Goal: Information Seeking & Learning: Learn about a topic

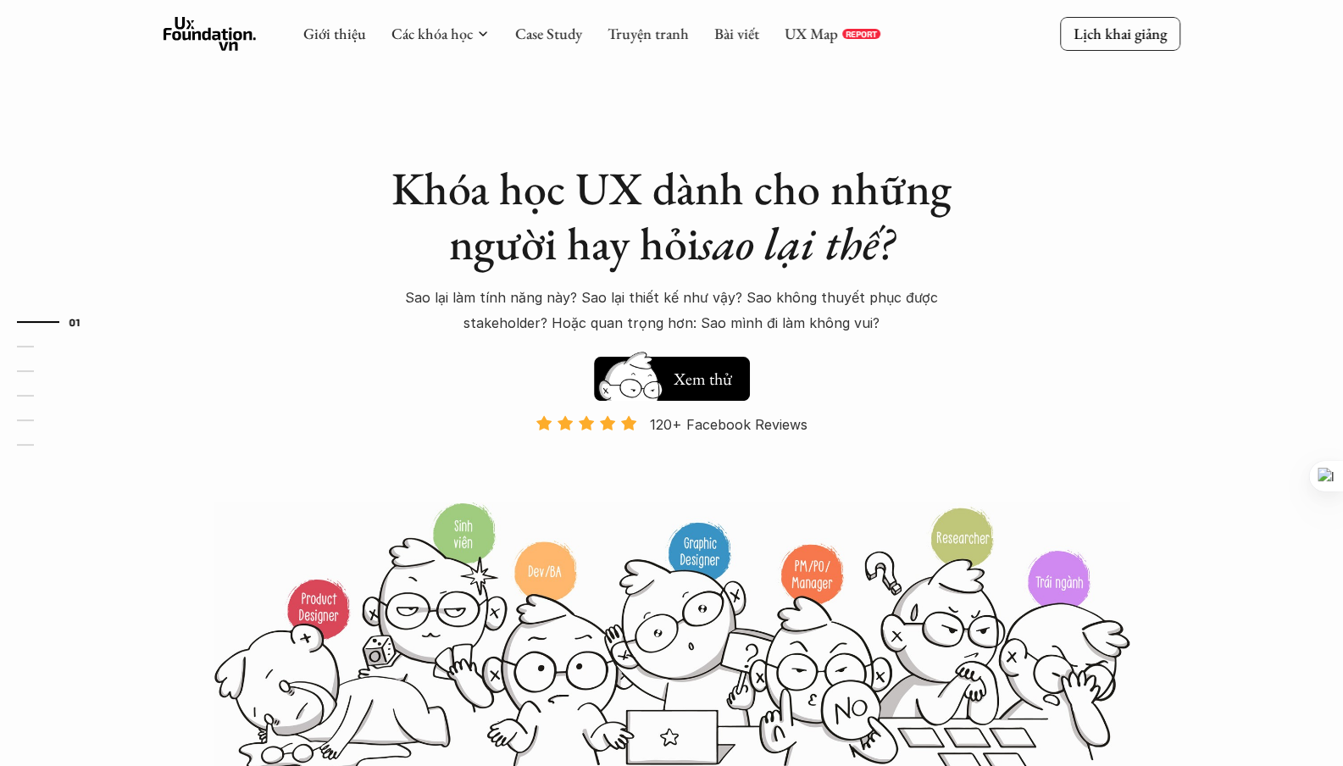
click at [795, 31] on link "UX Map" at bounding box center [810, 33] width 53 height 19
click at [194, 223] on div "Khóa học UX dành cho những người hay hỏi sao lại thế? Sao lại làm tính năng này…" at bounding box center [671, 387] width 1016 height 775
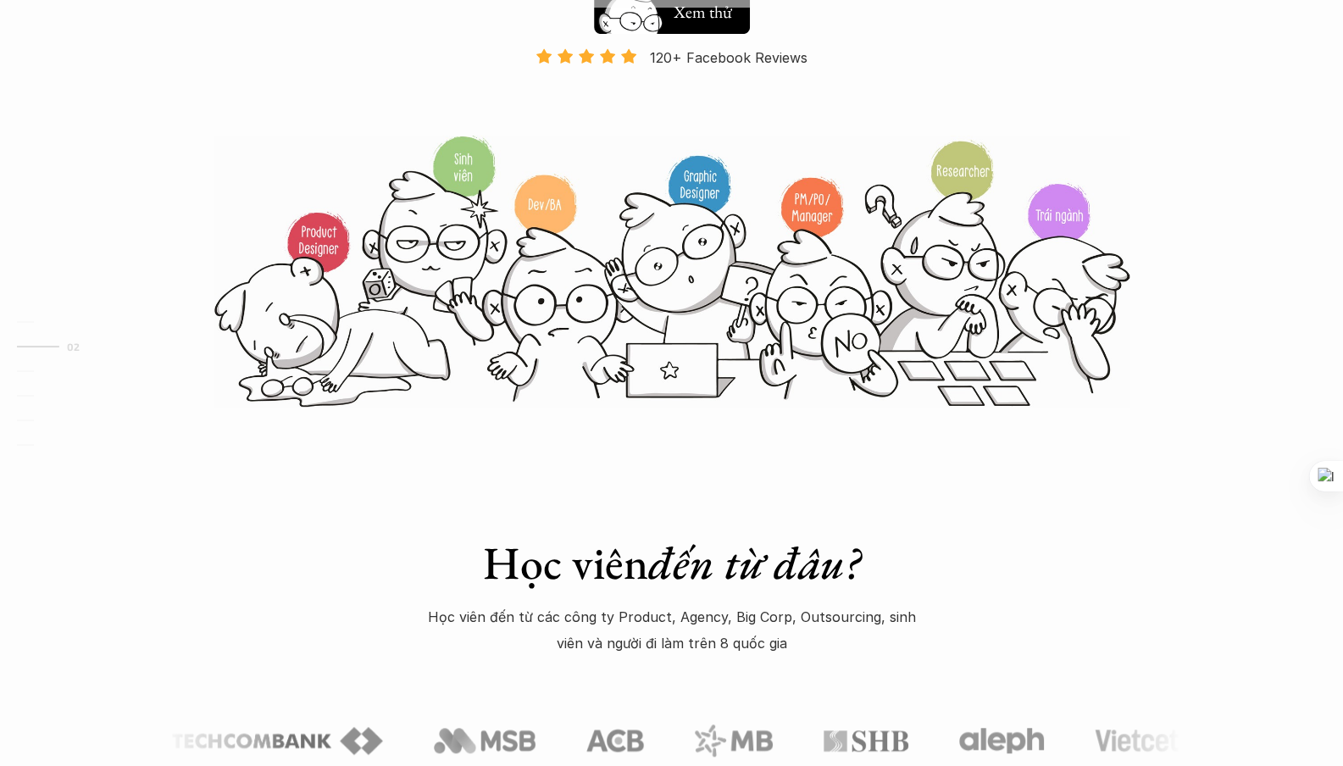
scroll to position [305, 0]
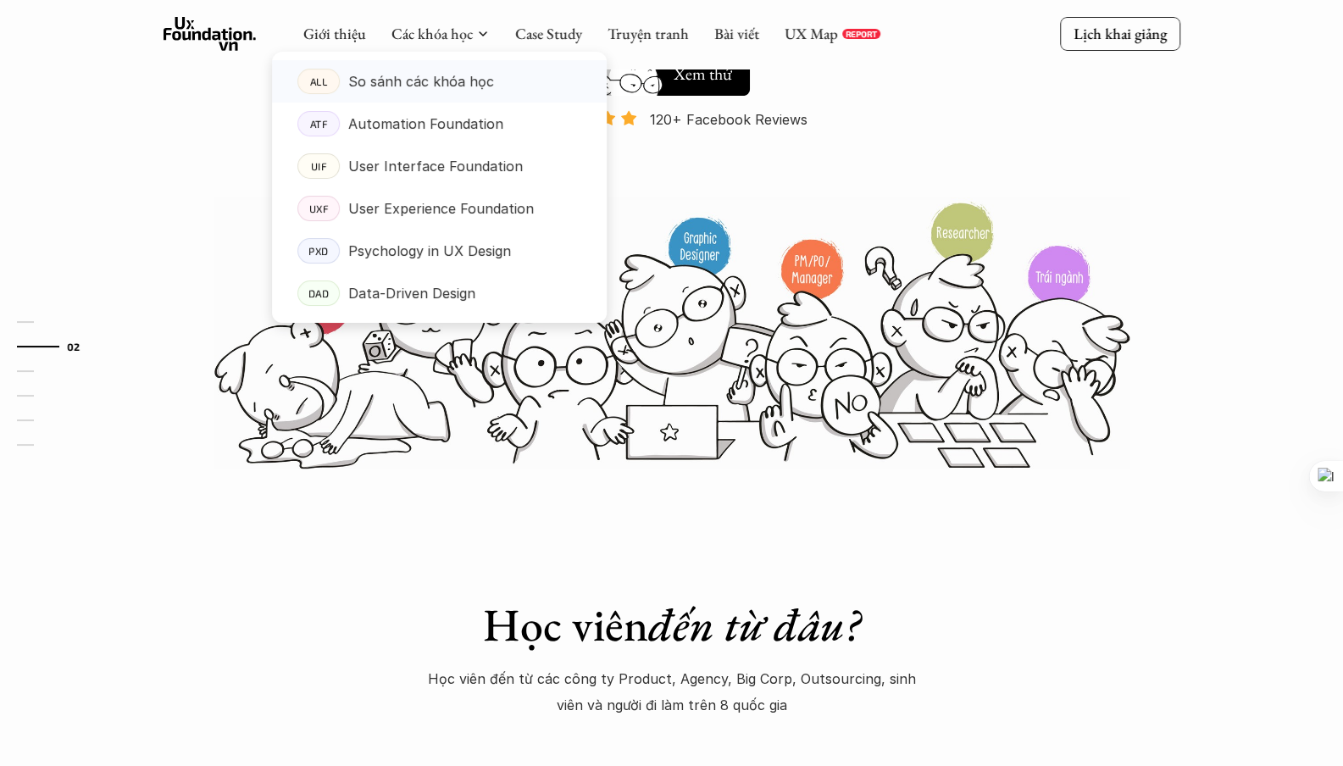
click at [444, 78] on p "So sánh các khóa học" at bounding box center [421, 81] width 146 height 25
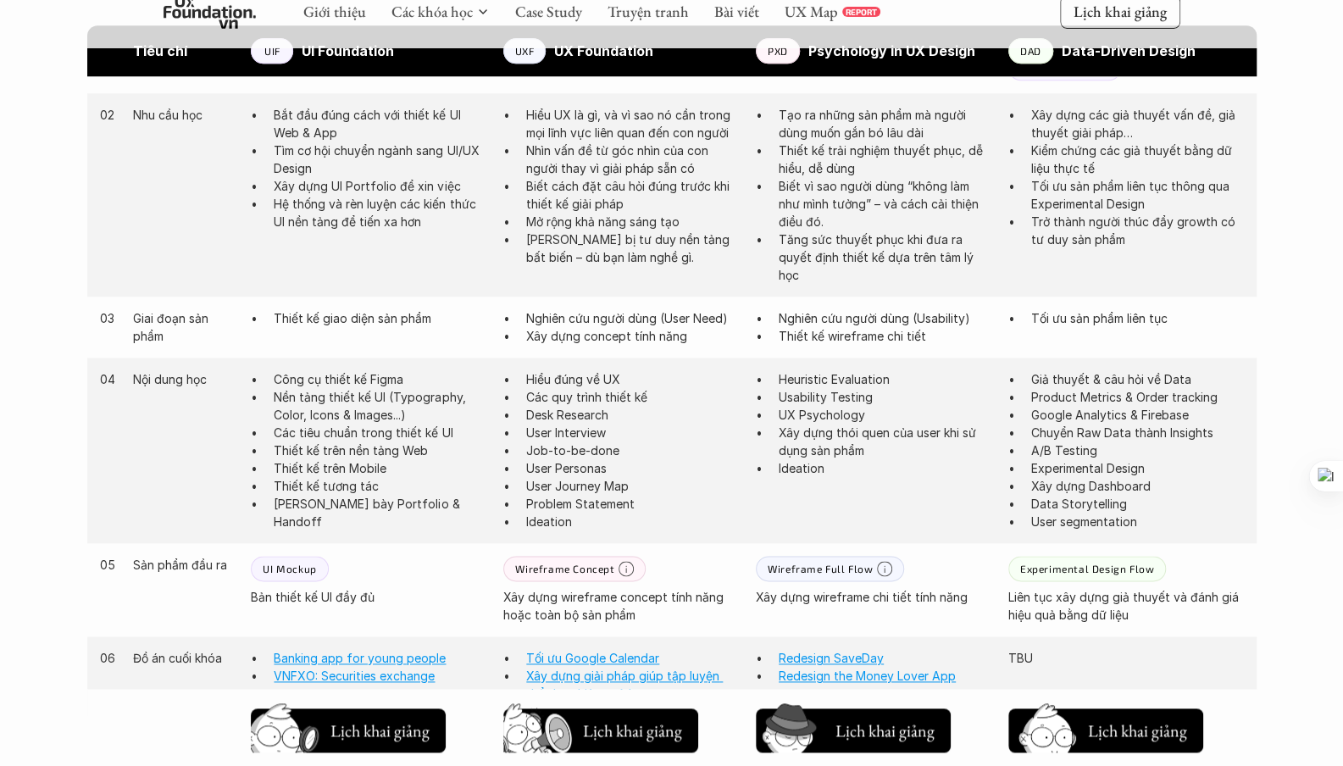
scroll to position [1295, 0]
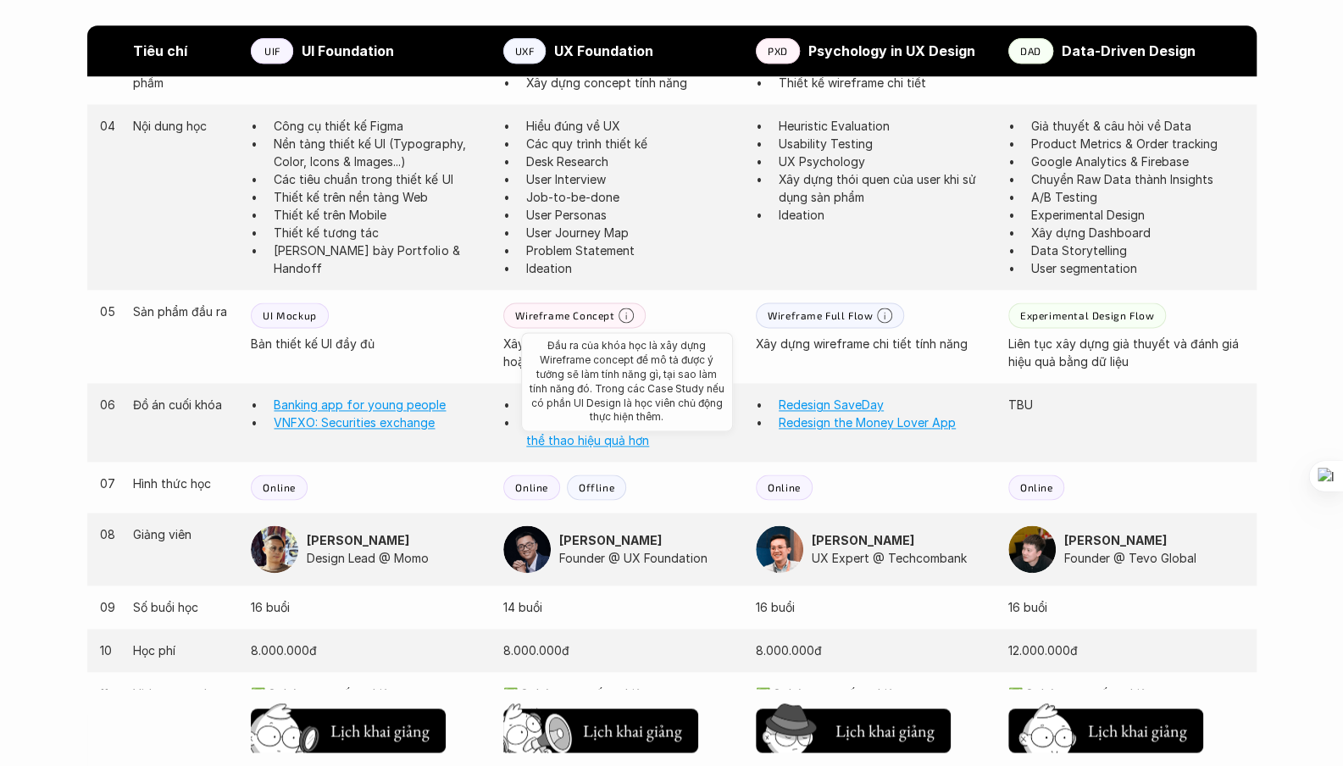
click at [623, 315] on icon at bounding box center [625, 314] width 15 height 15
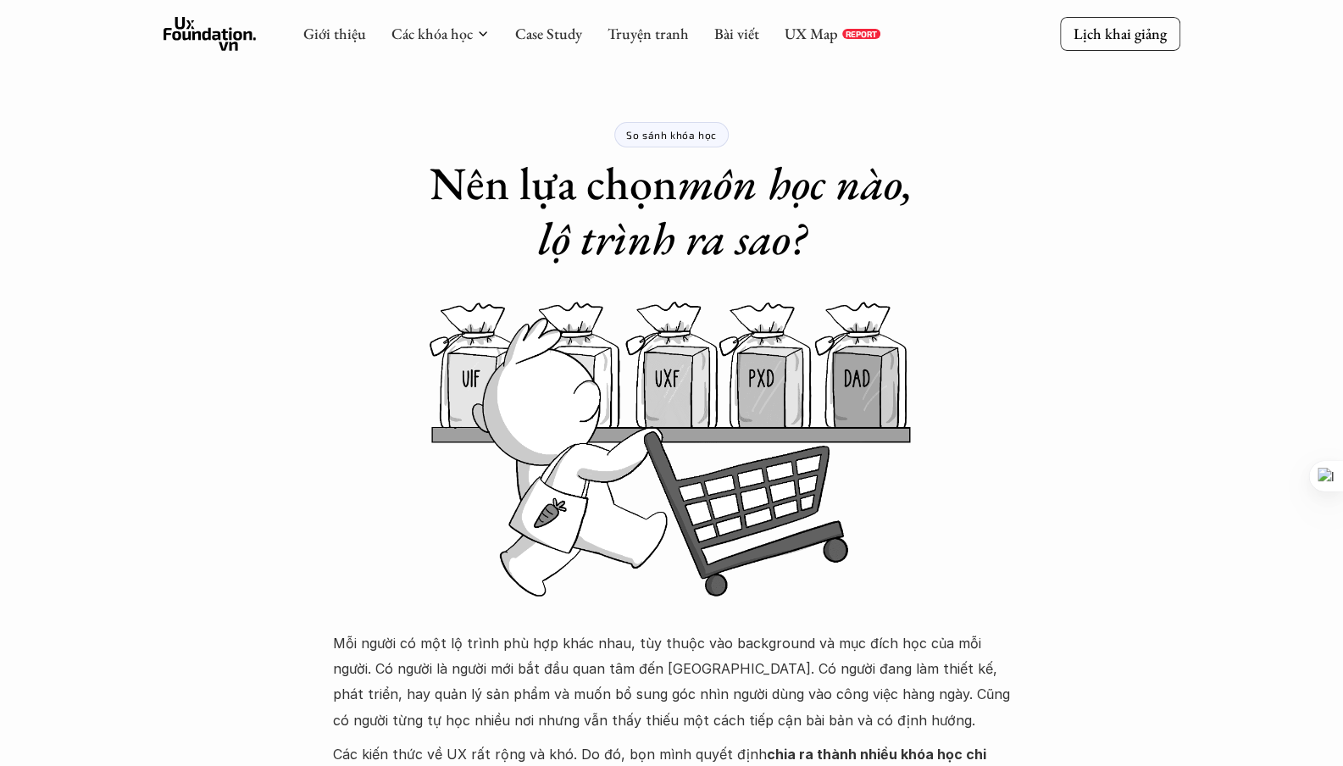
scroll to position [0, 0]
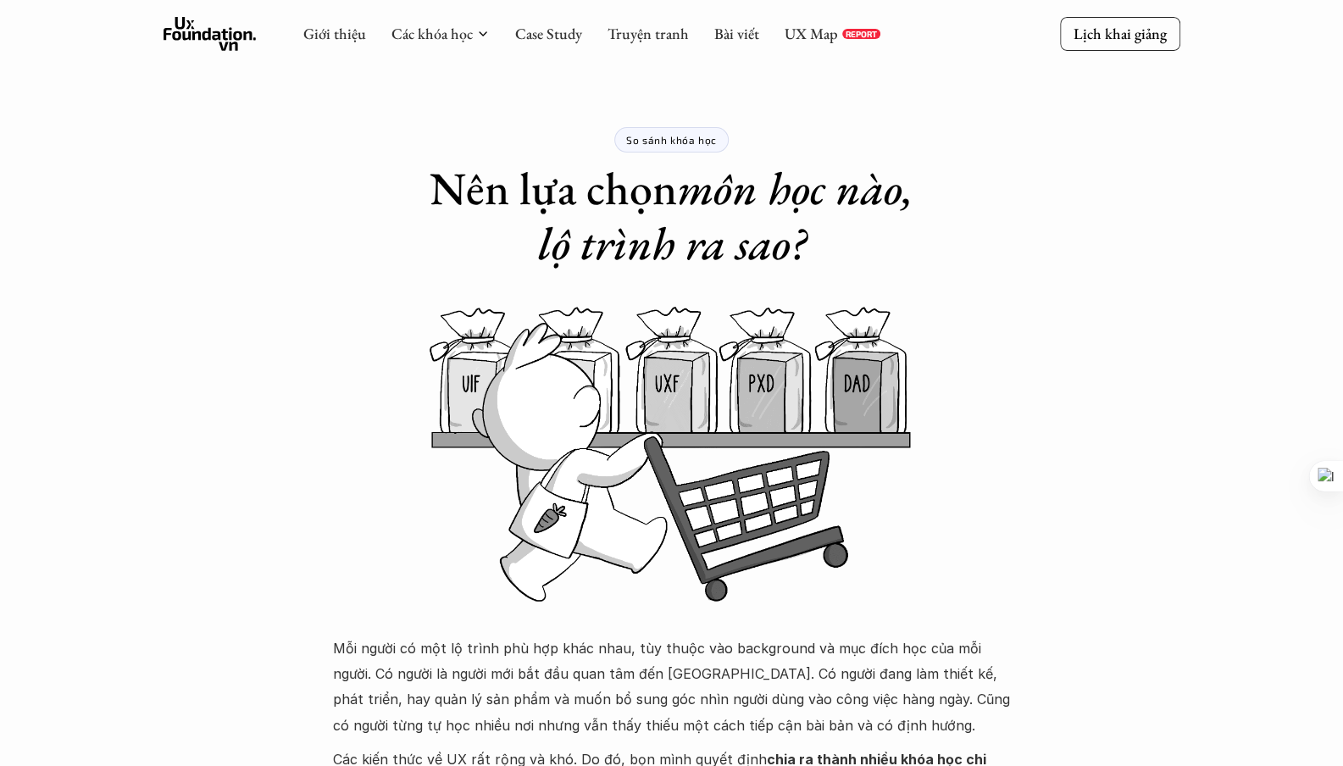
click at [240, 42] on icon at bounding box center [209, 34] width 93 height 34
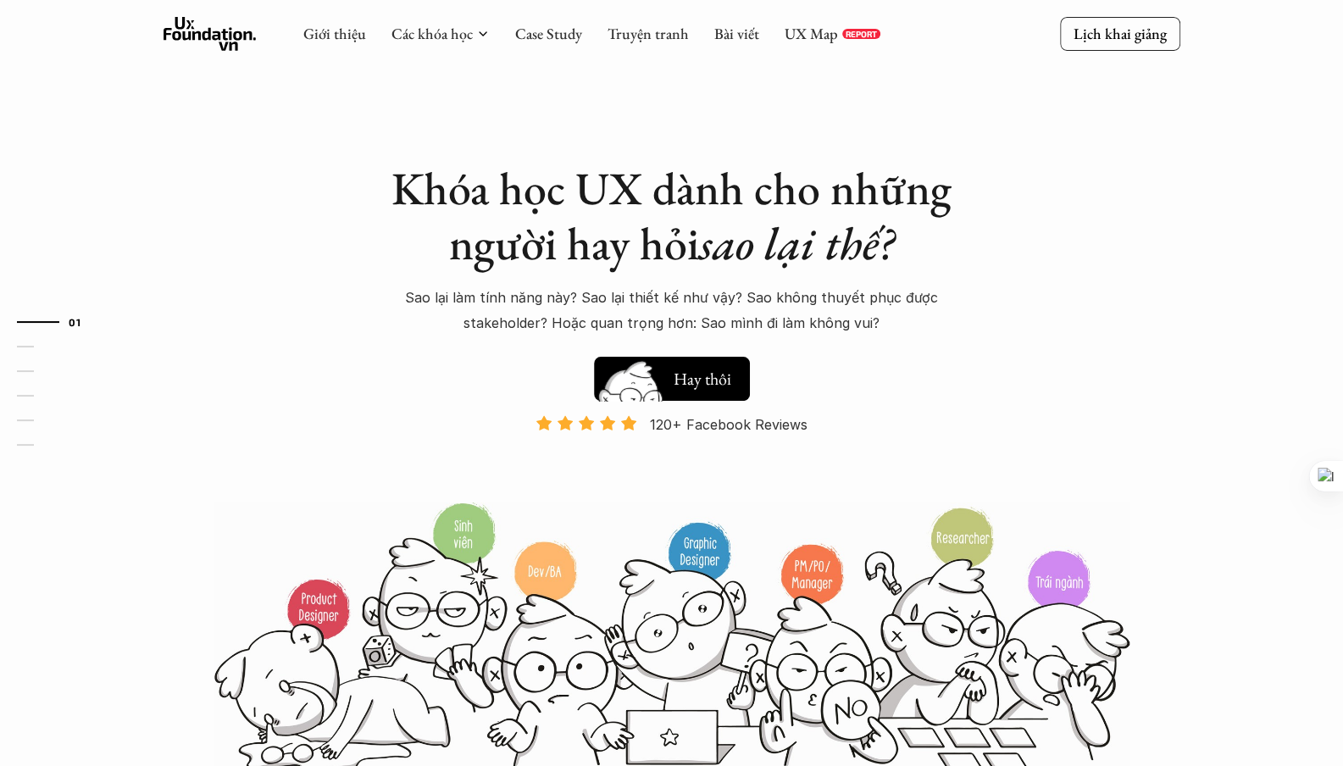
click at [689, 372] on h5 "Xem thử" at bounding box center [702, 378] width 58 height 24
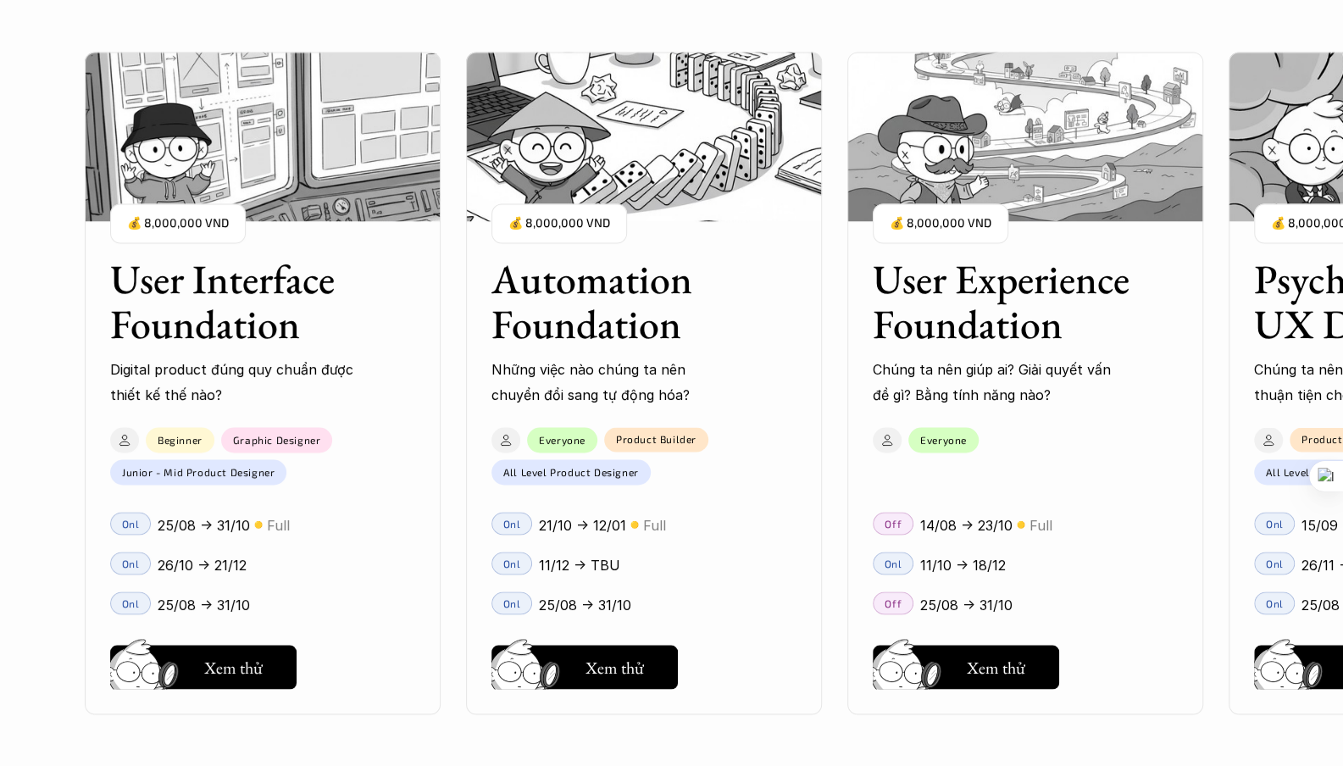
scroll to position [1949, 0]
click at [250, 665] on h5 "Xem thử" at bounding box center [233, 671] width 58 height 24
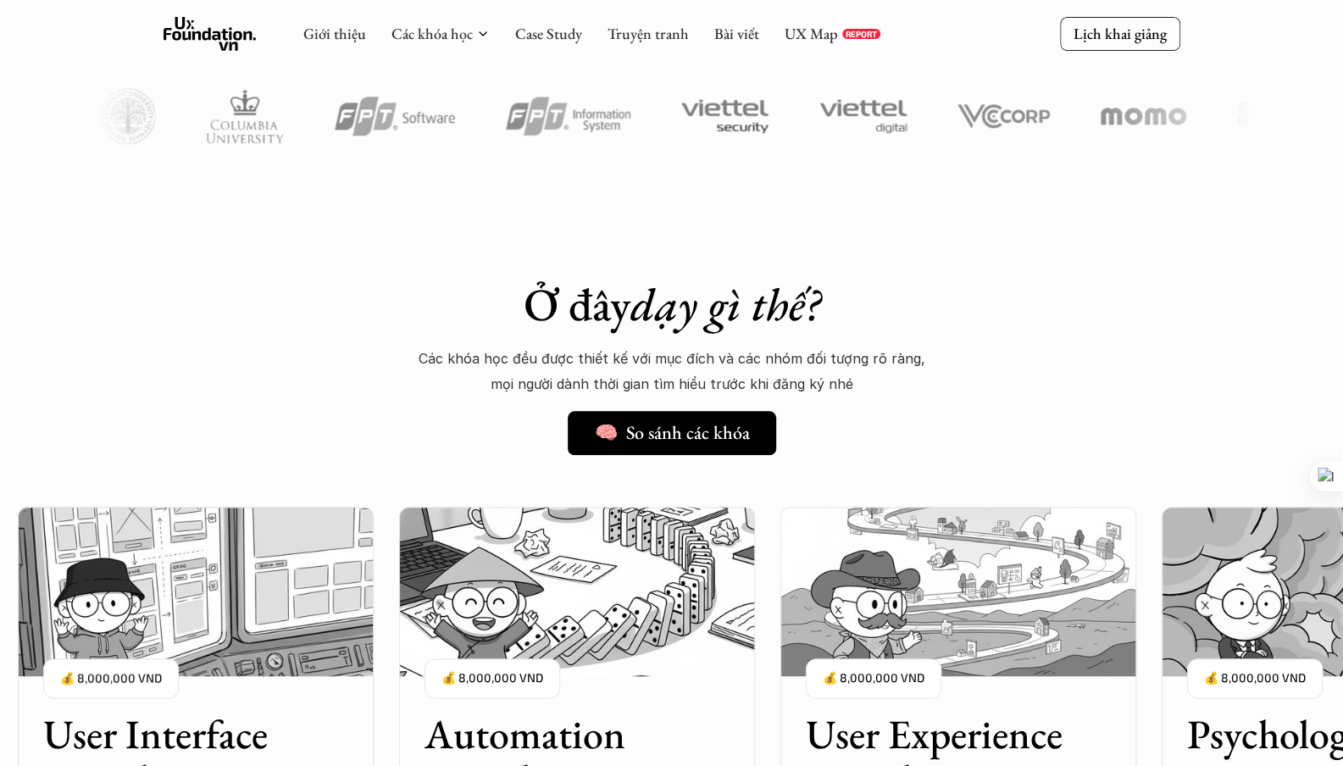
scroll to position [559, 0]
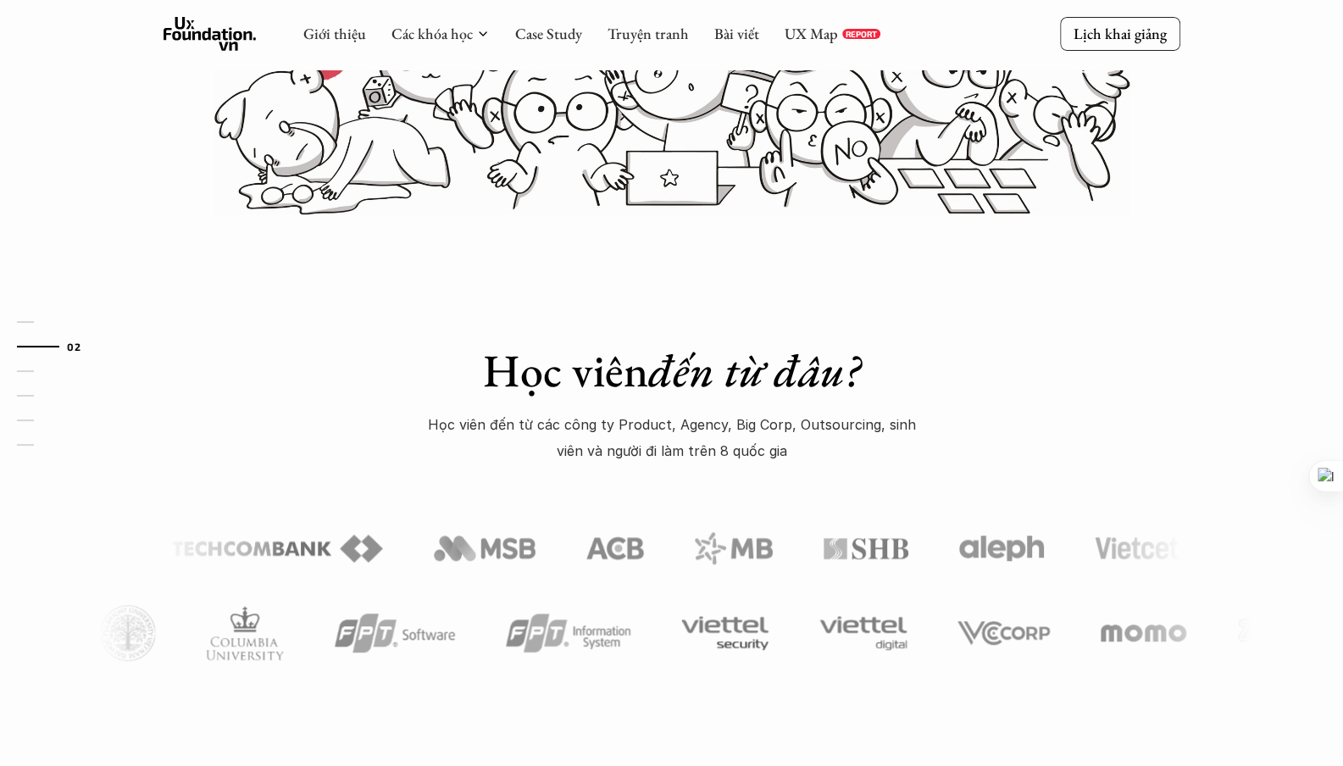
click at [805, 39] on link "UX Map" at bounding box center [810, 33] width 53 height 19
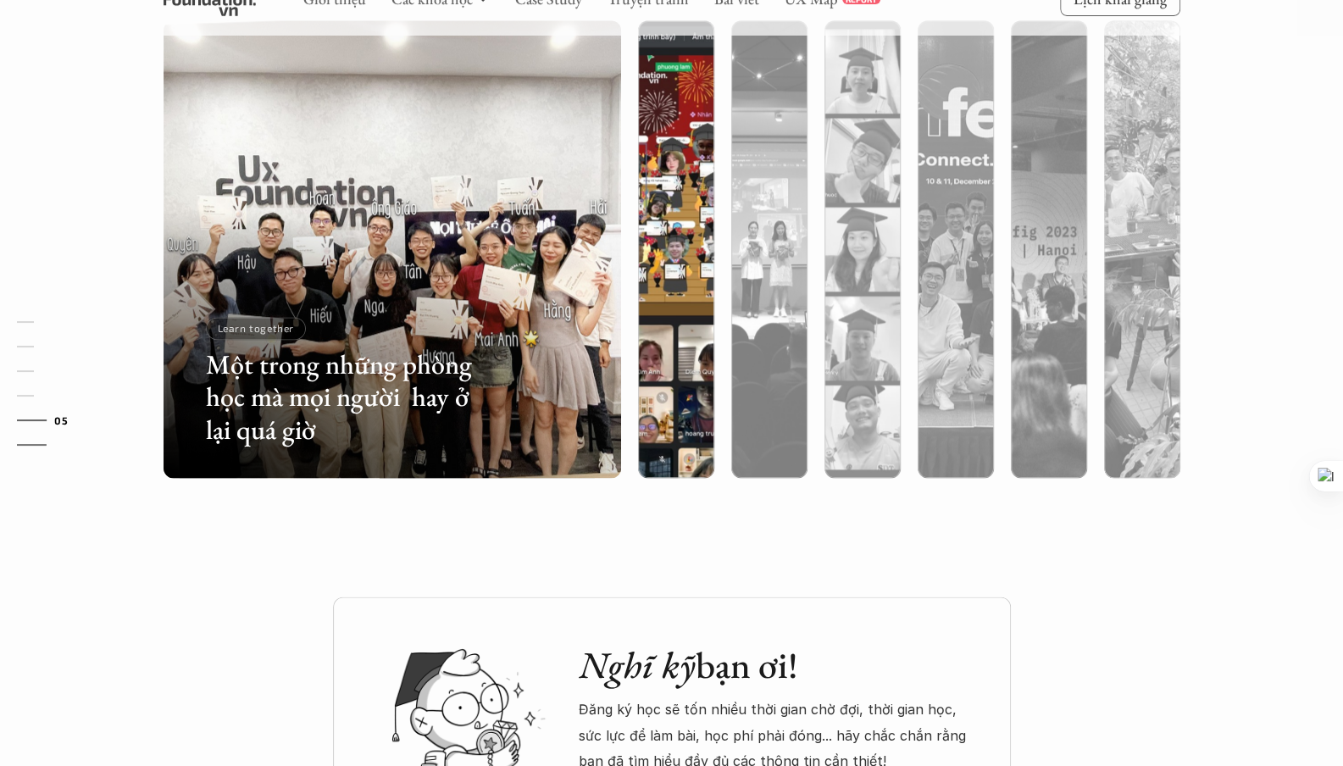
scroll to position [5129, 0]
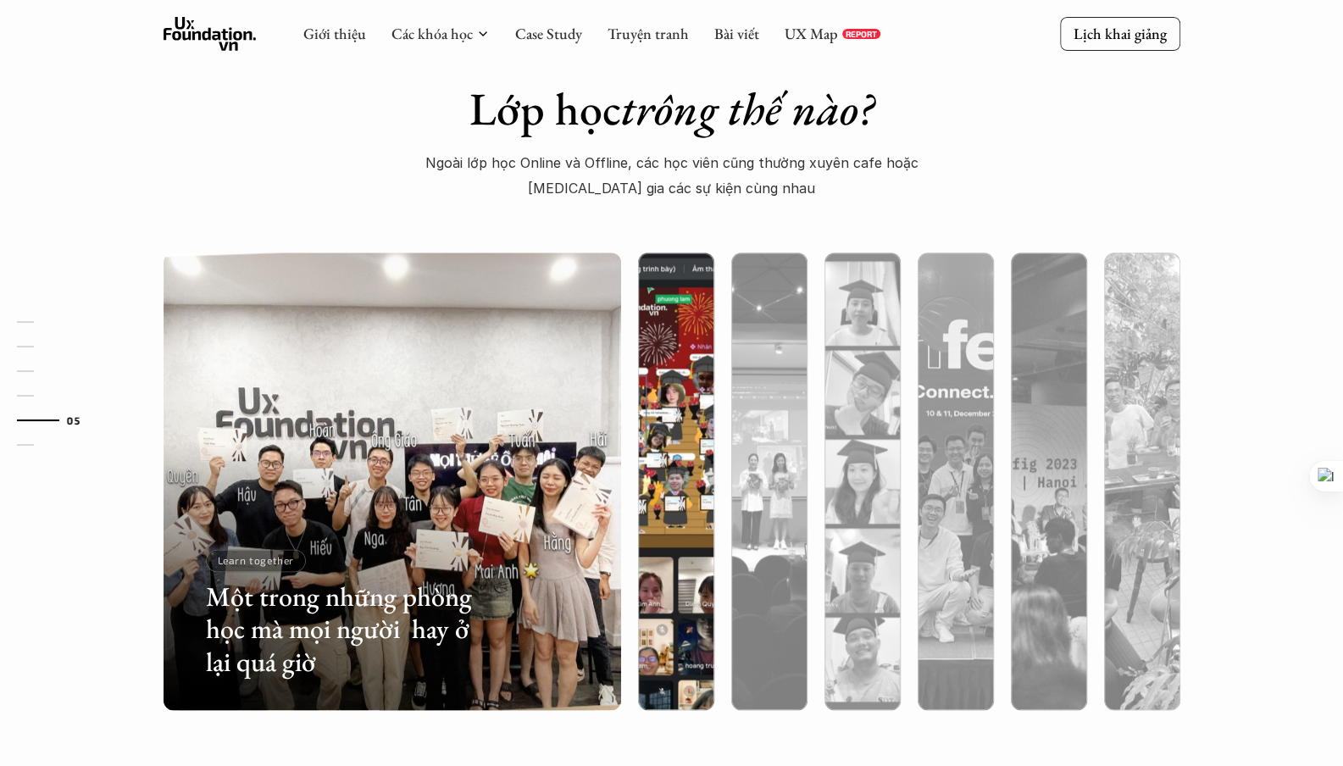
click at [664, 389] on img at bounding box center [676, 480] width 466 height 457
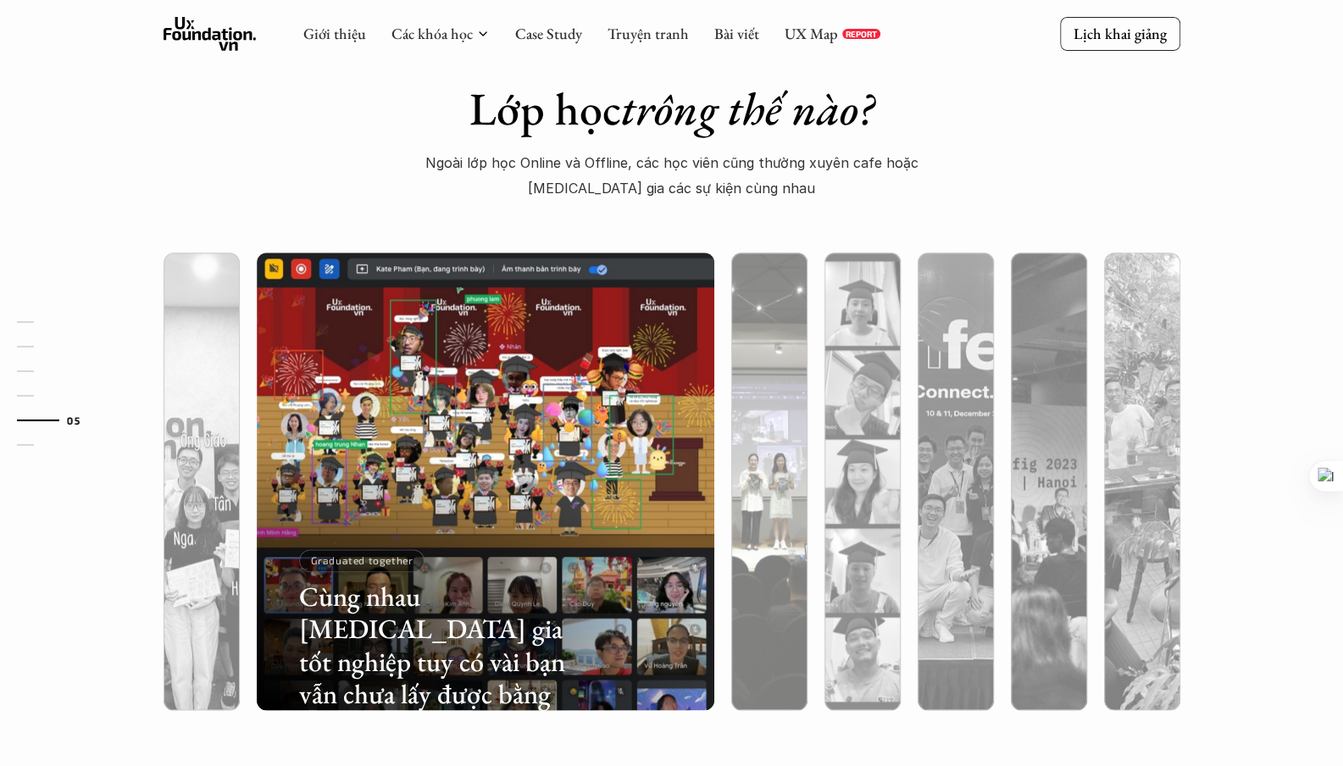
click at [774, 379] on img at bounding box center [769, 480] width 466 height 457
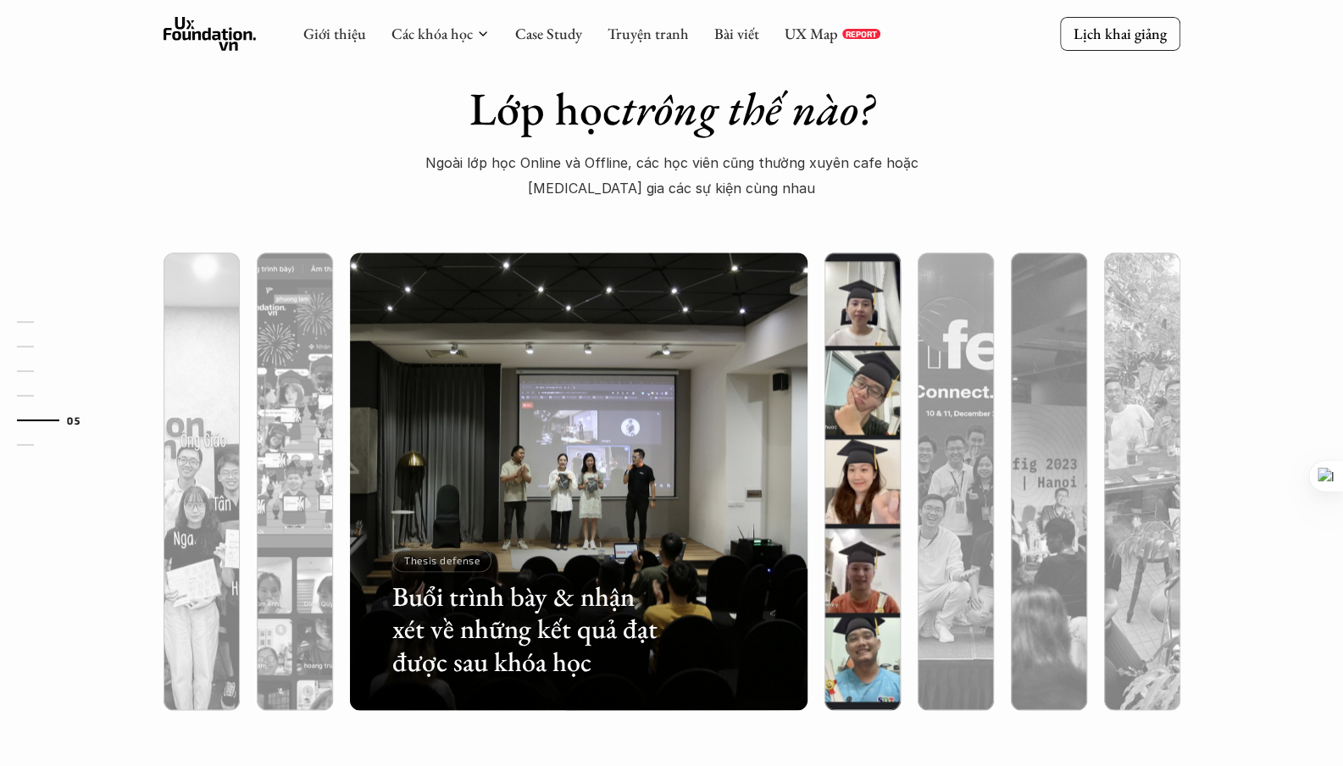
click at [822, 380] on div at bounding box center [862, 480] width 93 height 457
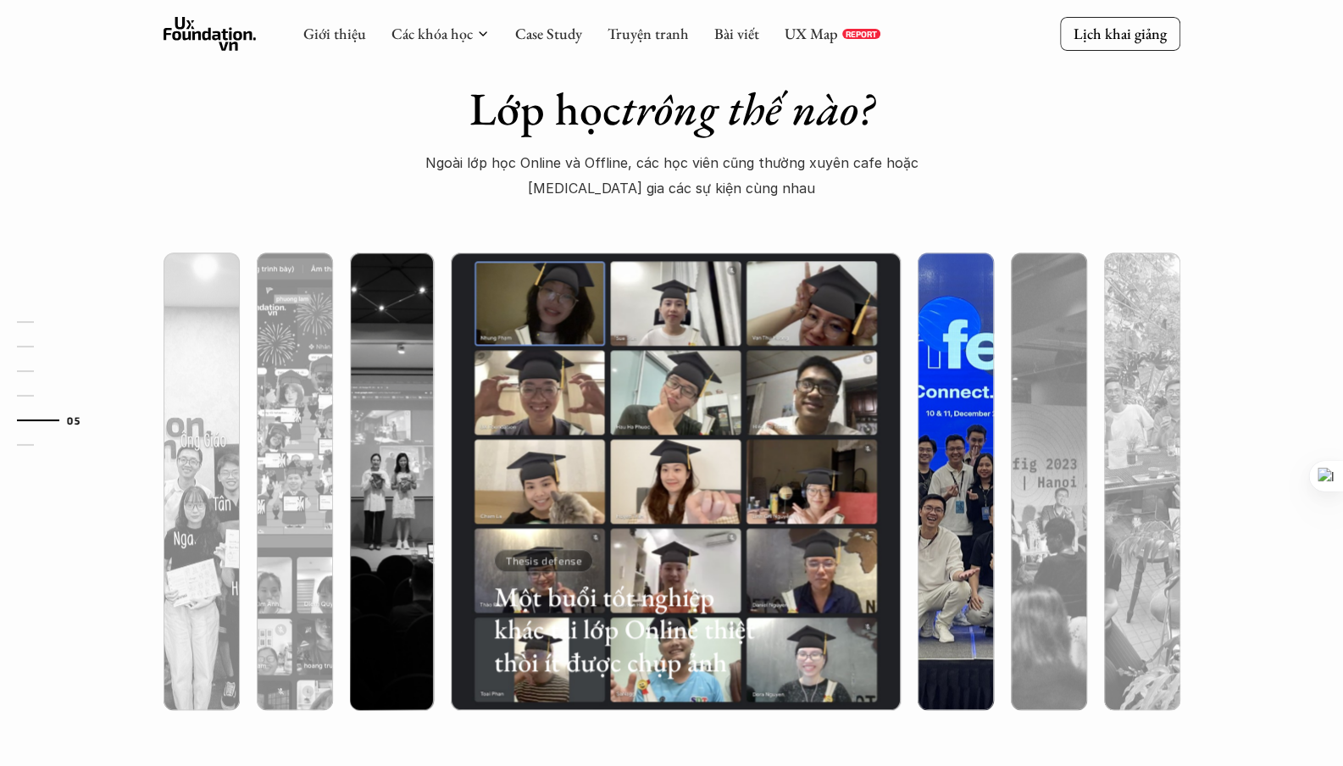
click at [933, 387] on img at bounding box center [956, 480] width 466 height 457
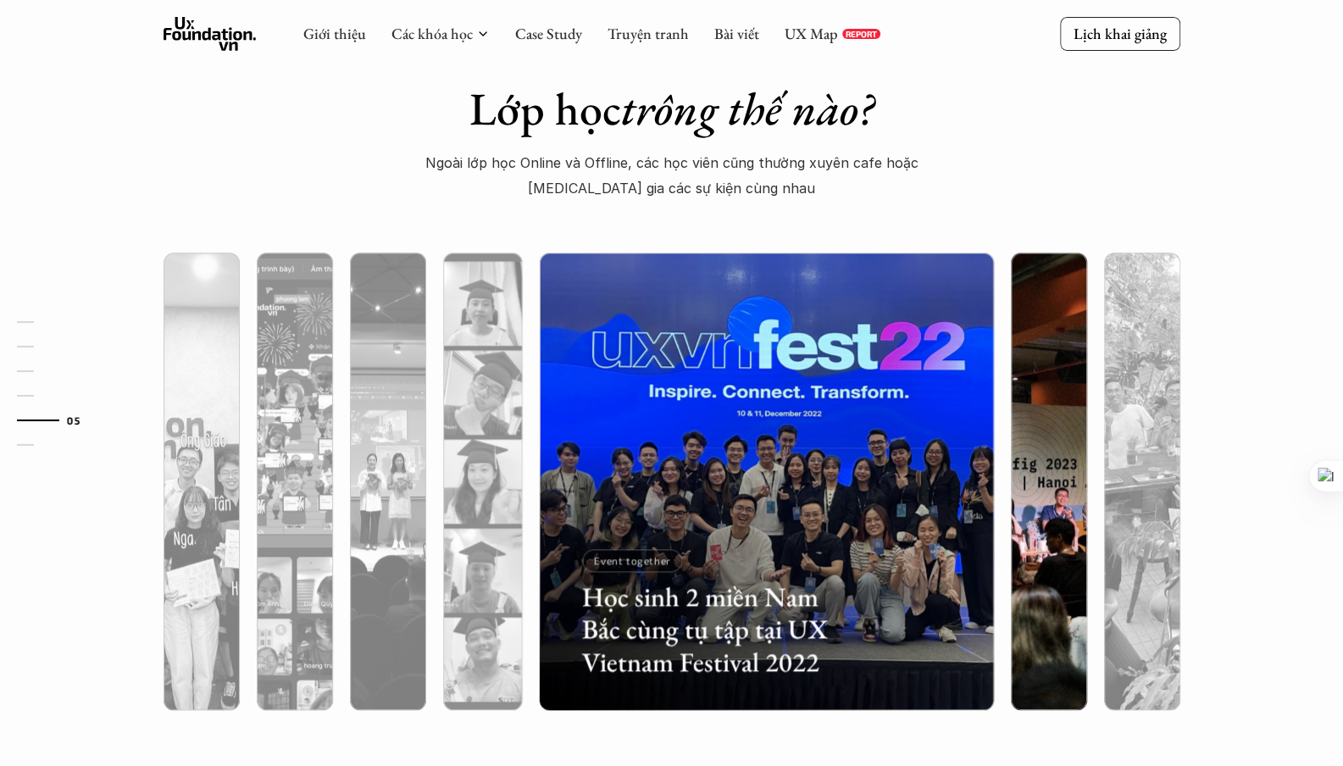
click at [1027, 394] on img at bounding box center [1049, 480] width 466 height 457
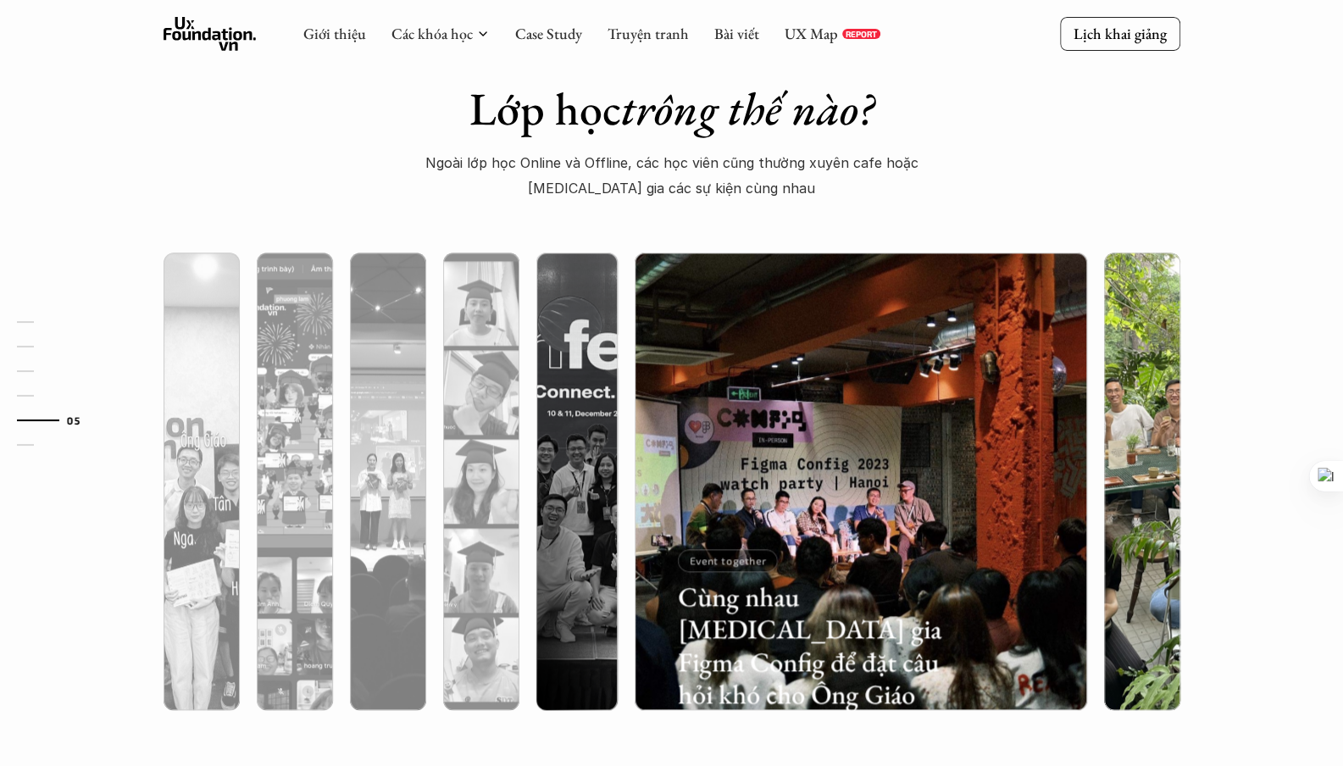
click at [1159, 380] on img at bounding box center [1142, 480] width 466 height 457
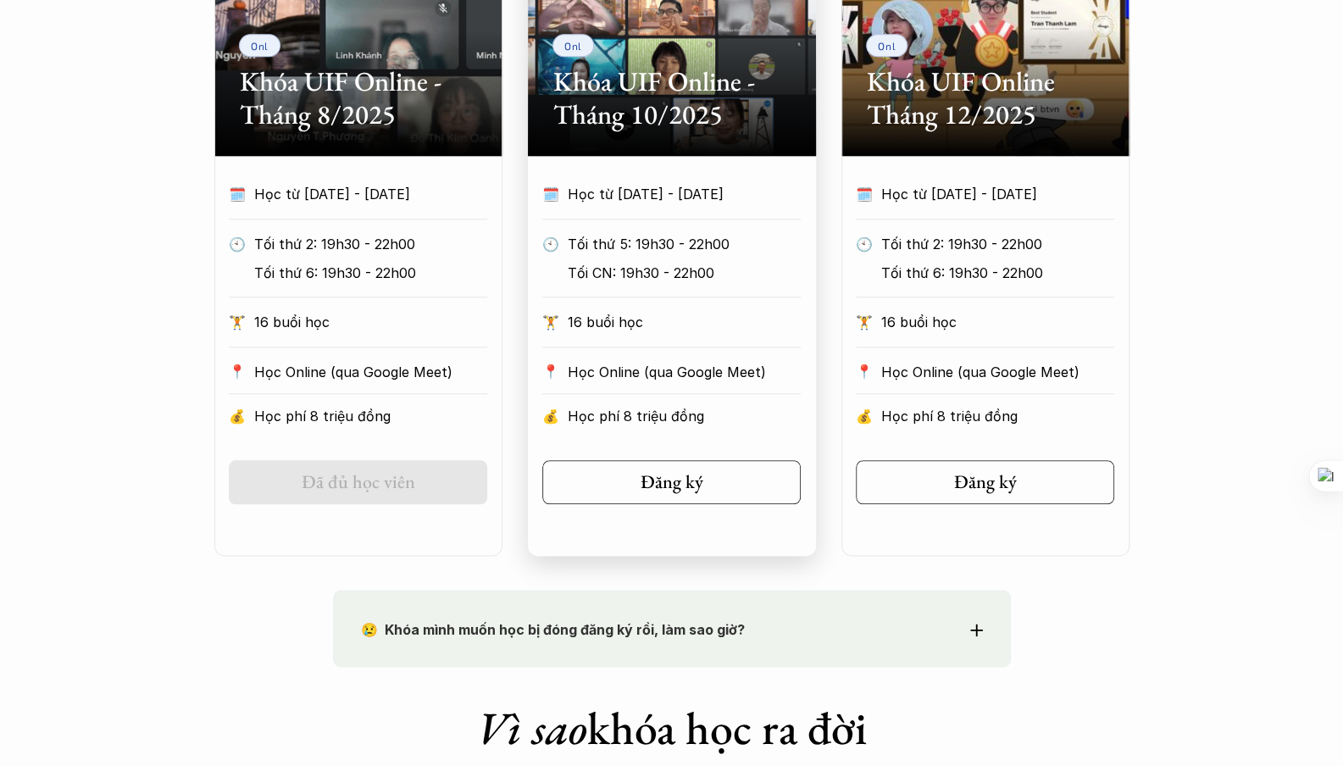
scroll to position [984, 0]
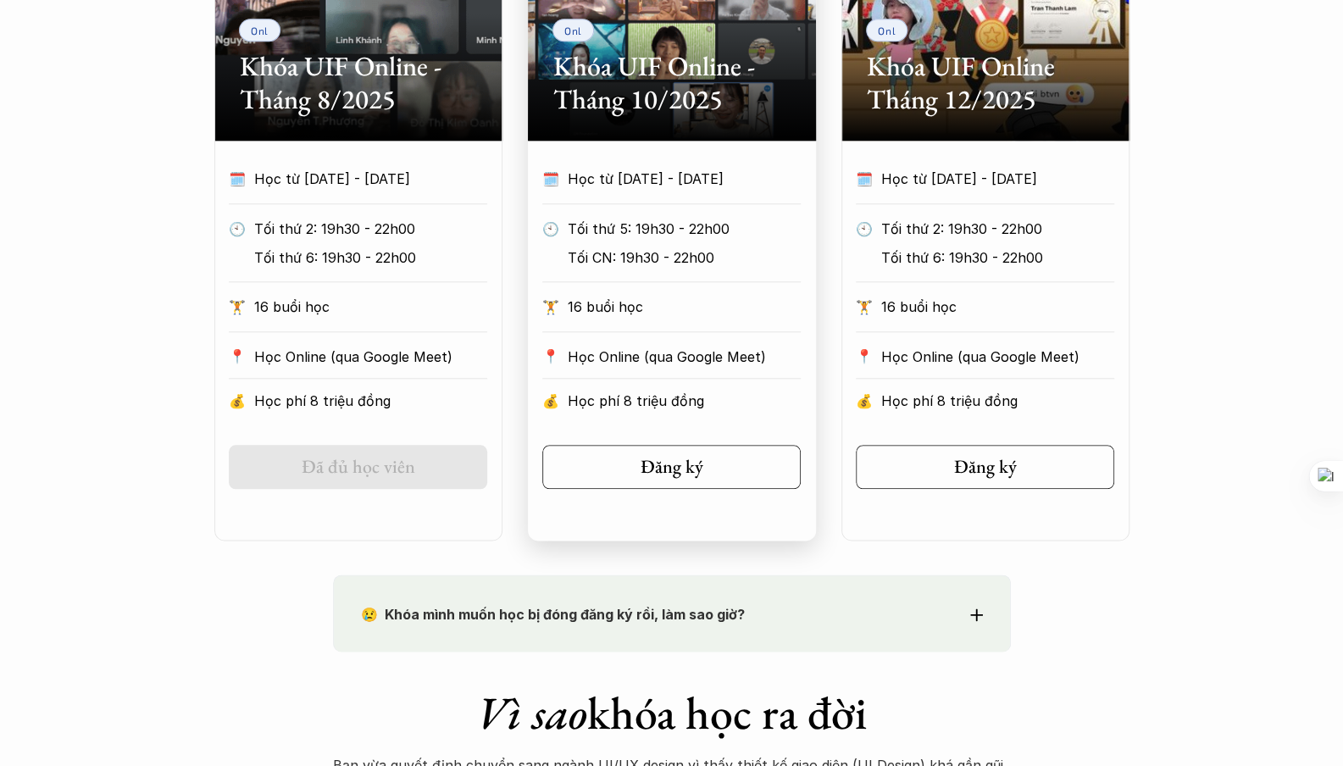
click at [711, 152] on section "Onl Khóa UIF Online - Tháng 10/2025 🗓️ Học từ [DATE] - [DATE] 🕙 Tối thứ 5: 19h3…" at bounding box center [672, 213] width 288 height 654
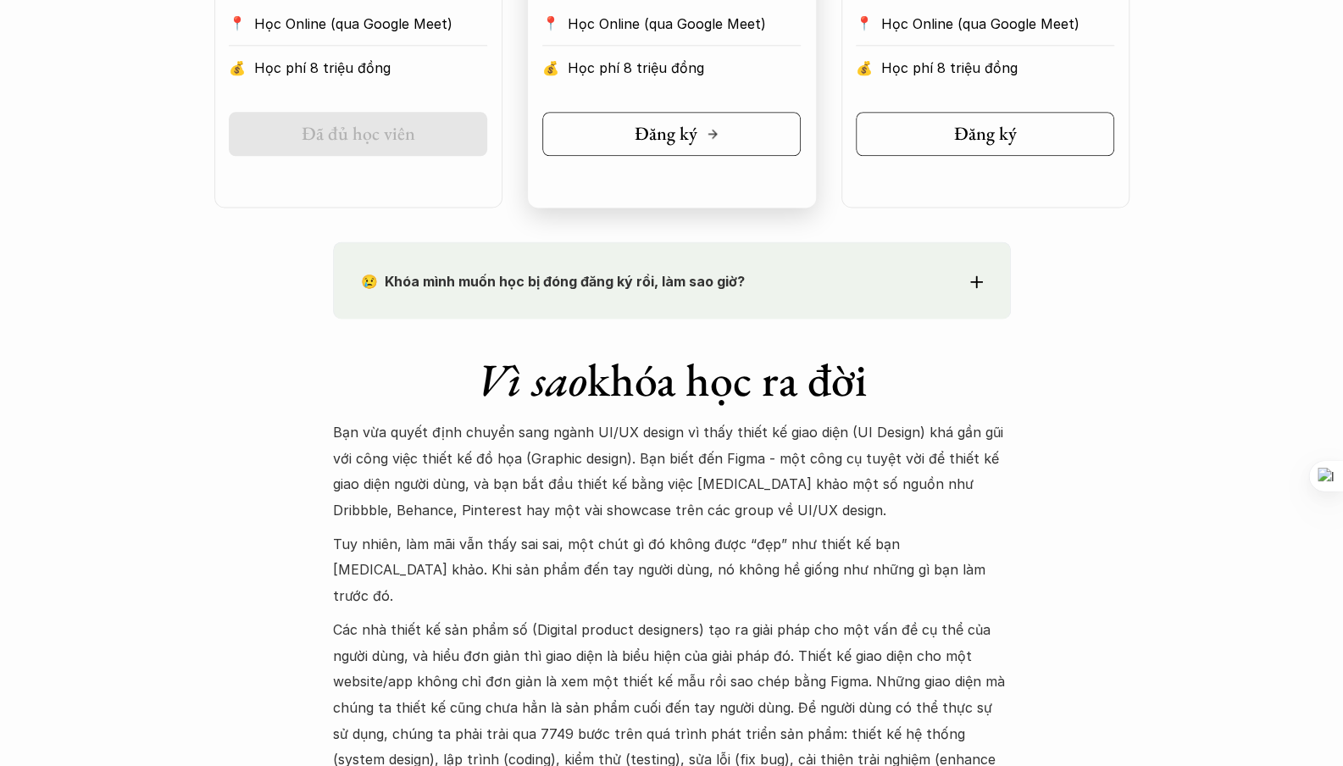
scroll to position [1348, 0]
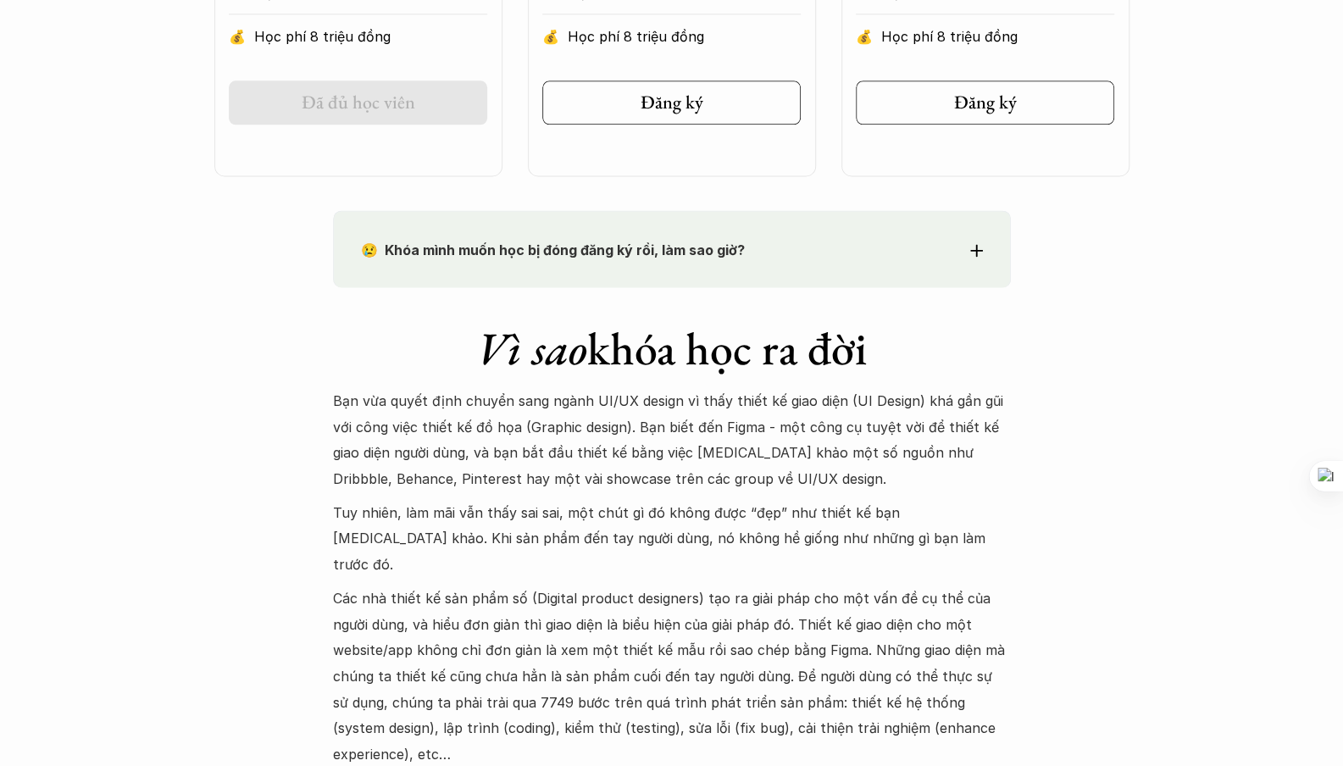
click at [971, 244] on icon at bounding box center [976, 250] width 13 height 13
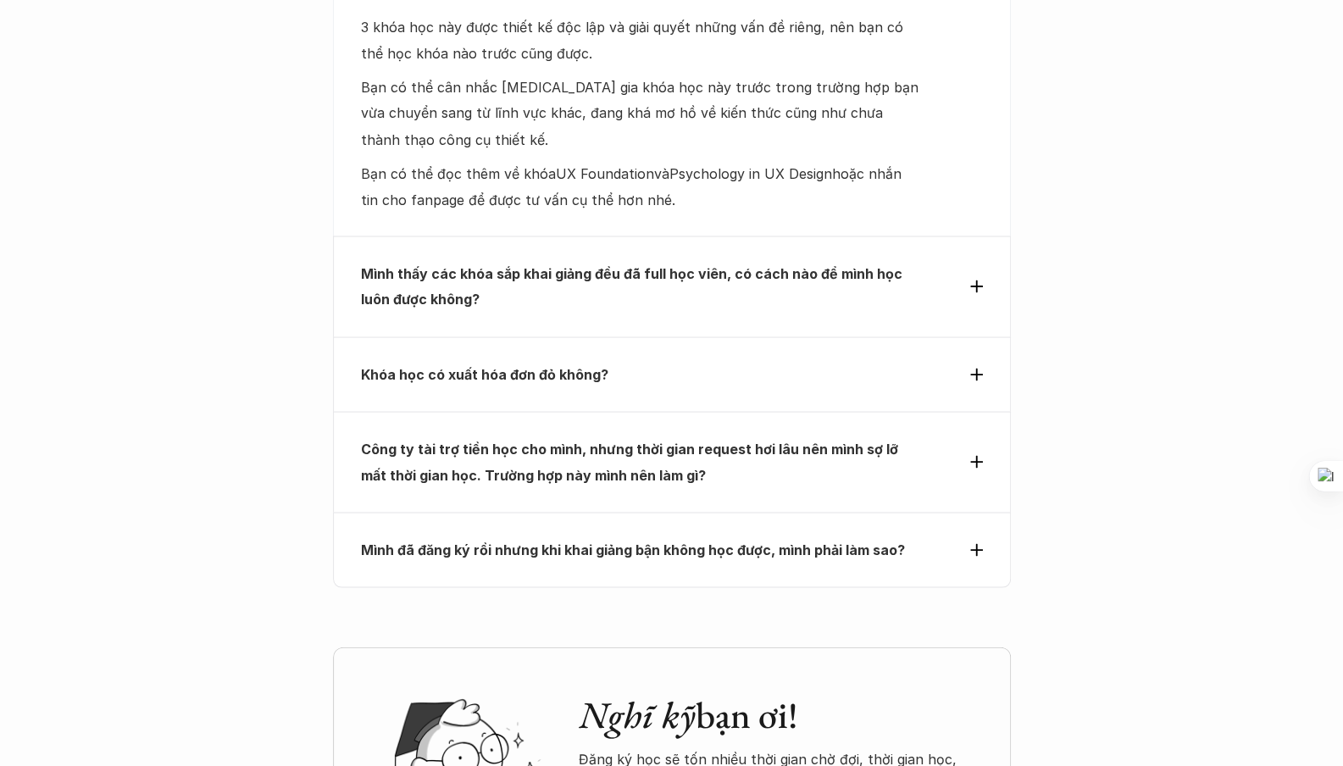
scroll to position [6441, 0]
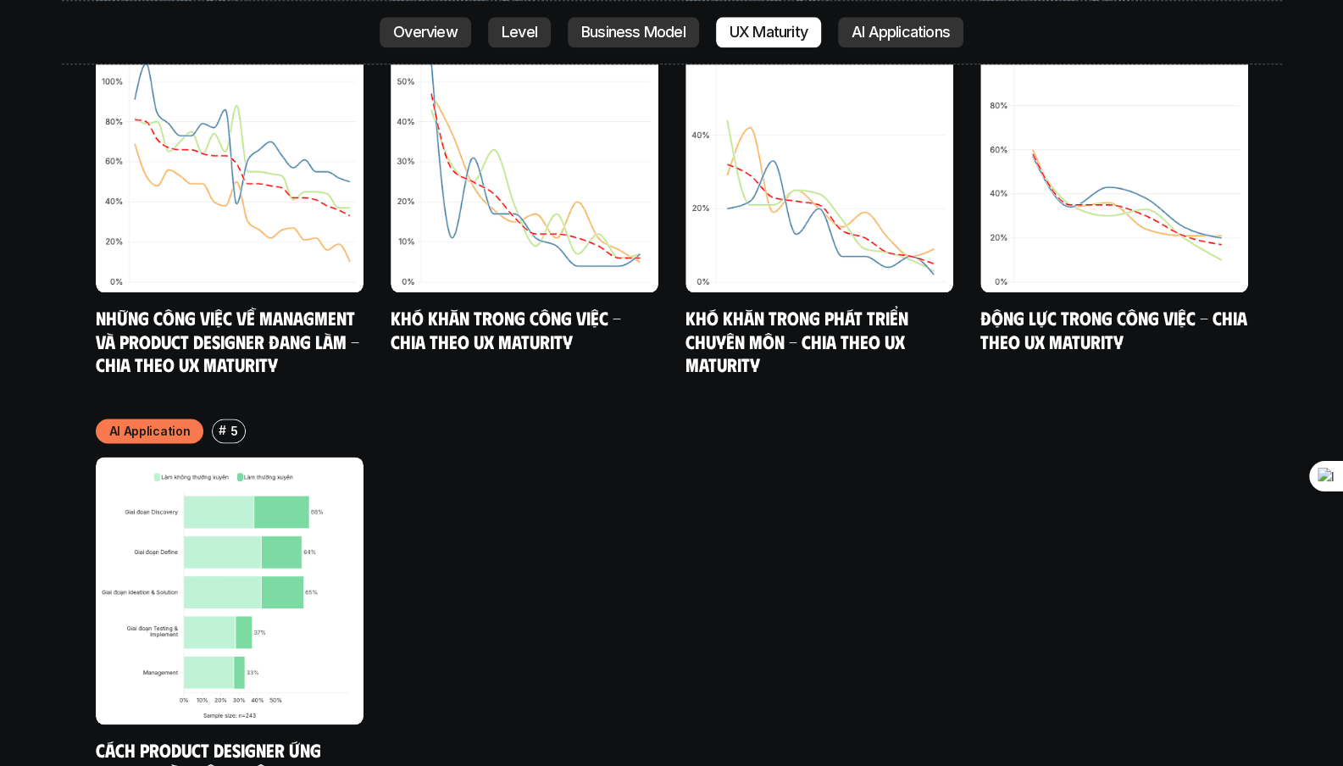
scroll to position [9636, 0]
